Goal: Task Accomplishment & Management: Manage account settings

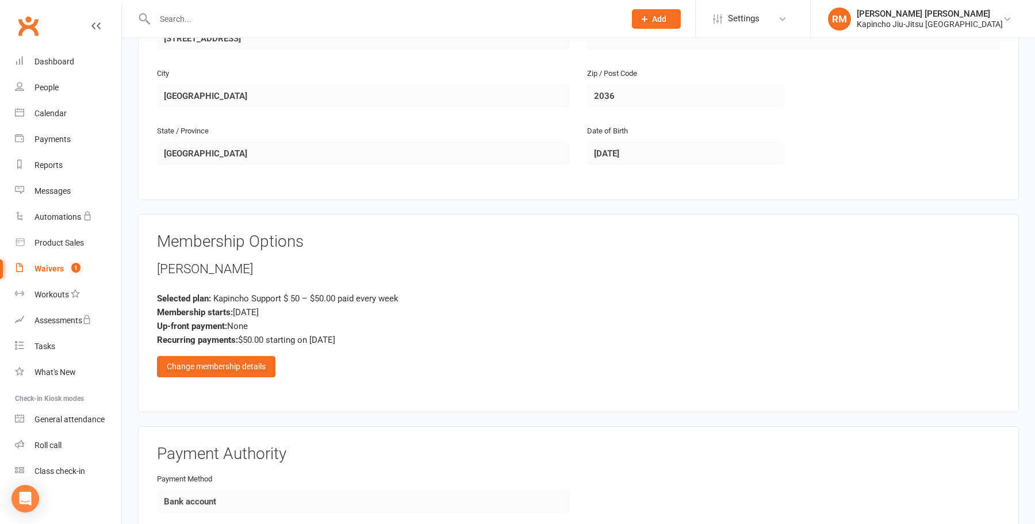
scroll to position [361, 0]
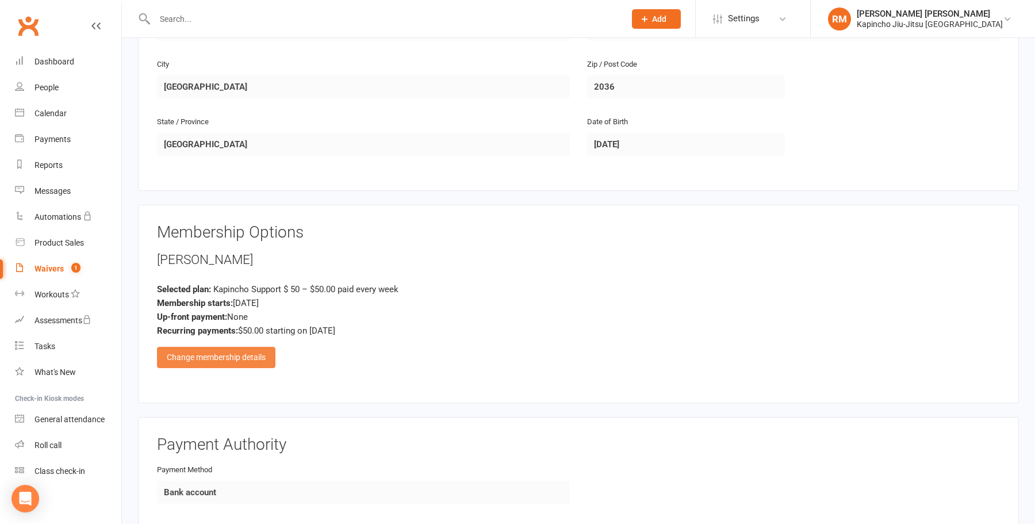
click at [246, 355] on div "Change membership details" at bounding box center [216, 357] width 118 height 21
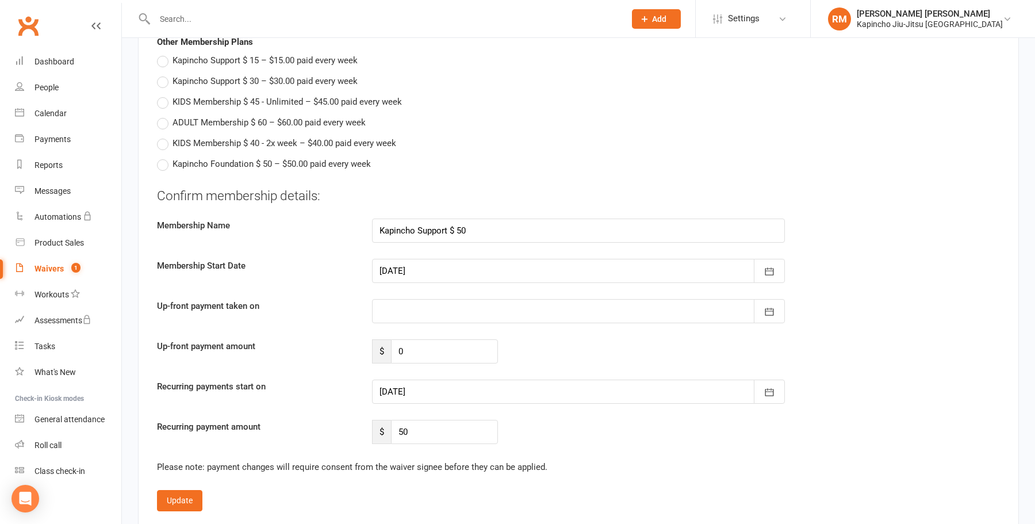
scroll to position [668, 0]
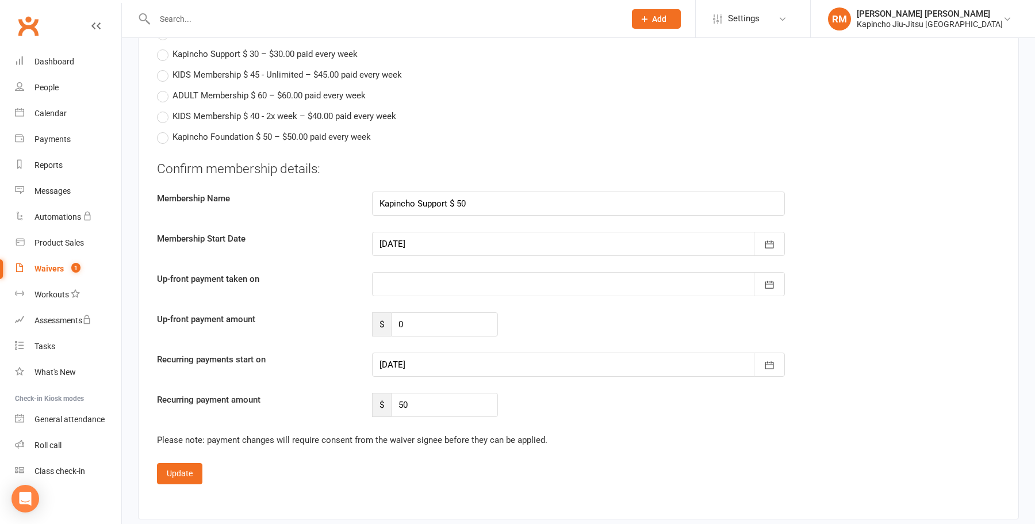
click at [747, 359] on div at bounding box center [578, 365] width 413 height 24
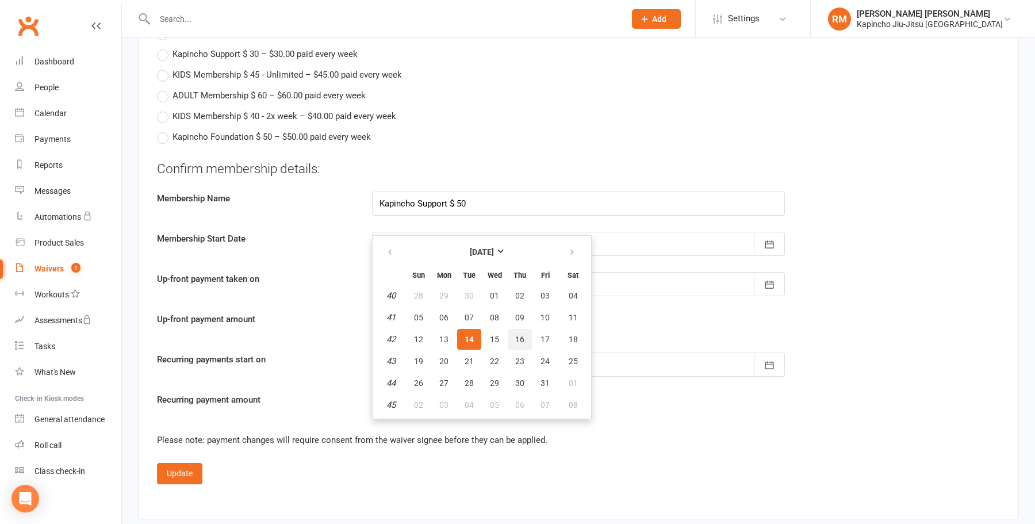
click at [521, 335] on span "16" at bounding box center [519, 339] width 9 height 9
type input "[DATE]"
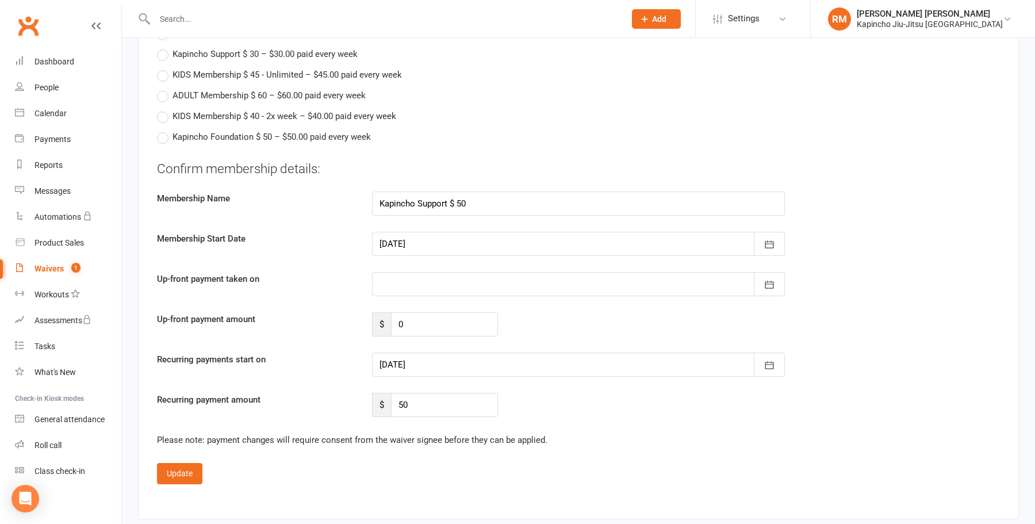
click at [728, 424] on fieldset "Confirm membership details: Membership Name Kapincho Support $ 50 Membership St…" at bounding box center [578, 322] width 843 height 324
click at [168, 473] on button "Update" at bounding box center [179, 473] width 45 height 21
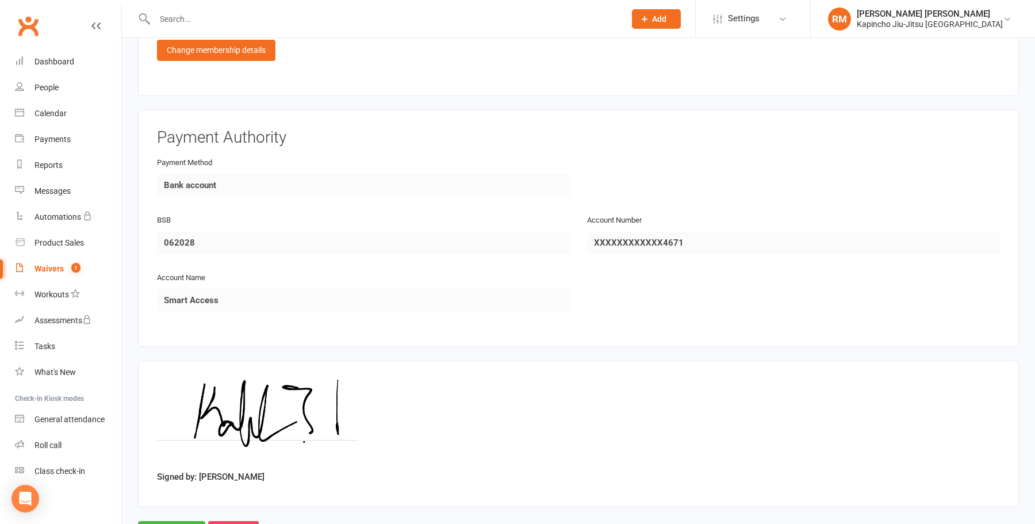
scroll to position [716, 0]
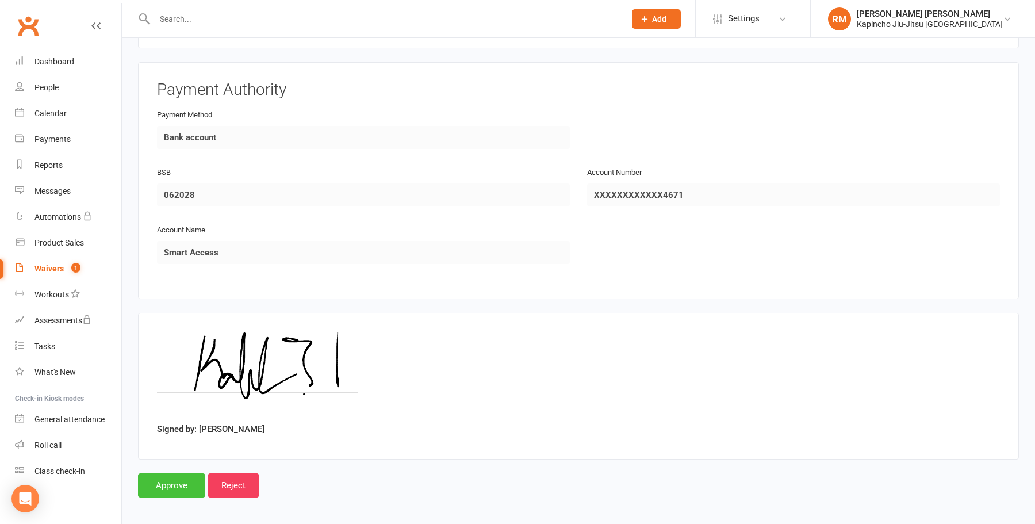
click at [168, 479] on input "Approve" at bounding box center [171, 485] width 67 height 24
